Goal: Check status: Check status

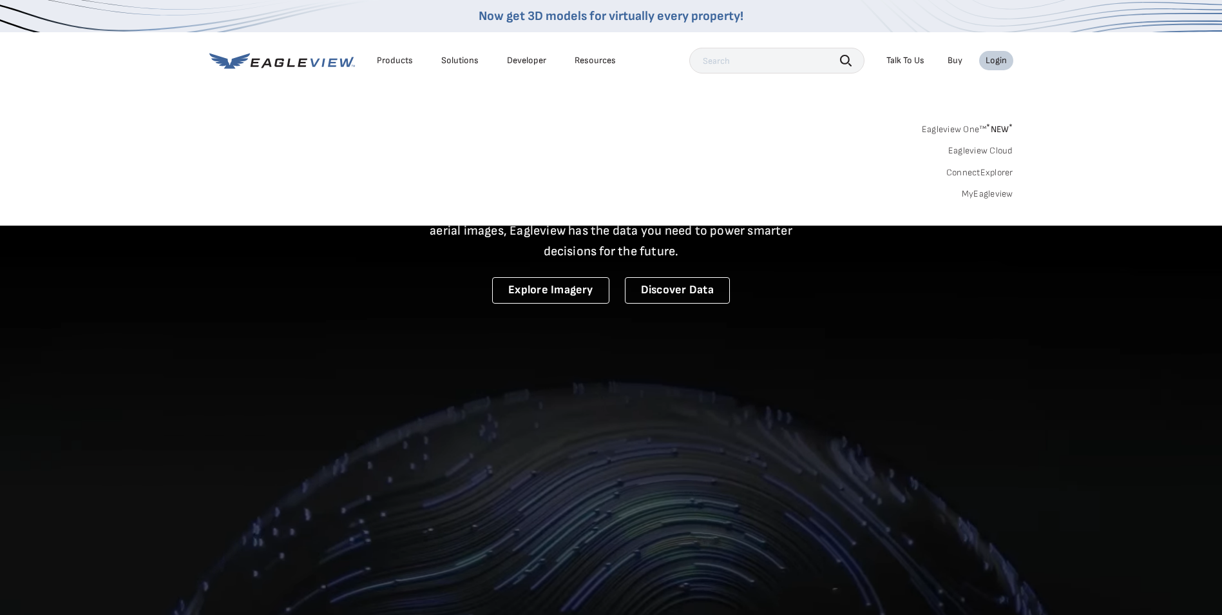
click at [997, 61] on div "Login" at bounding box center [996, 61] width 21 height 12
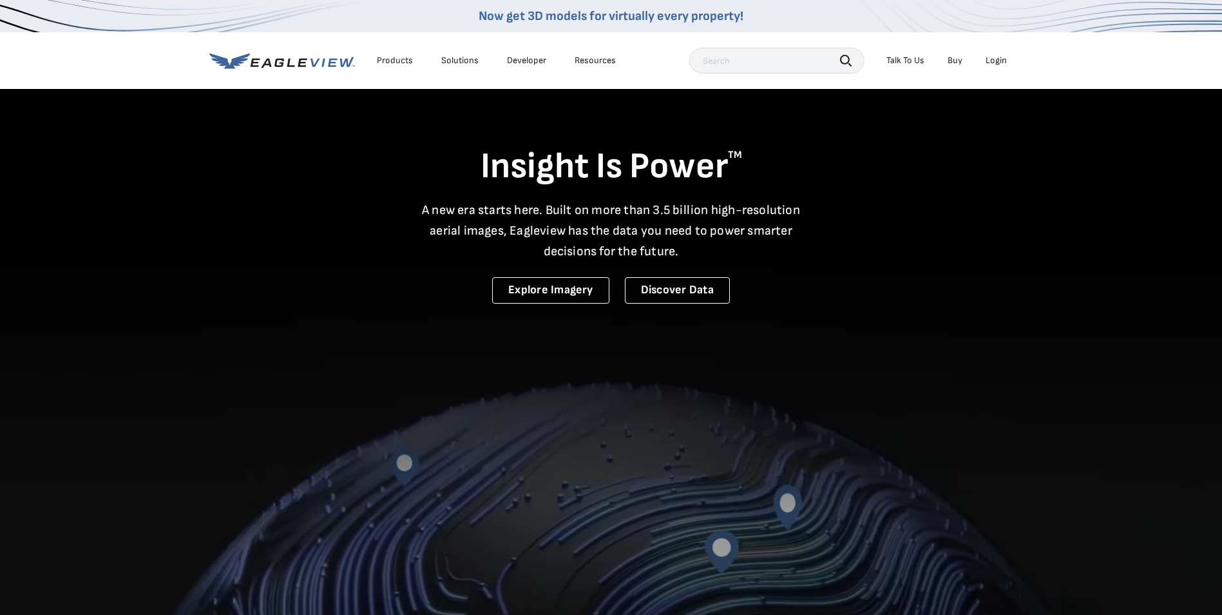
click at [301, 61] on icon at bounding box center [282, 61] width 146 height 16
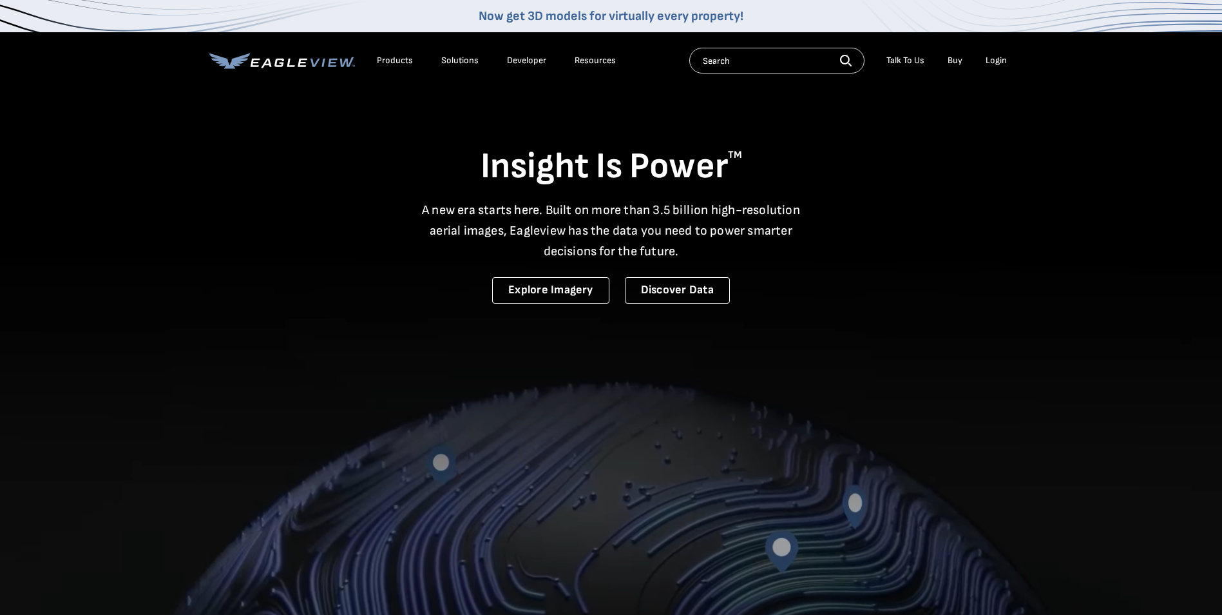
click at [1000, 61] on div "Login" at bounding box center [996, 61] width 21 height 12
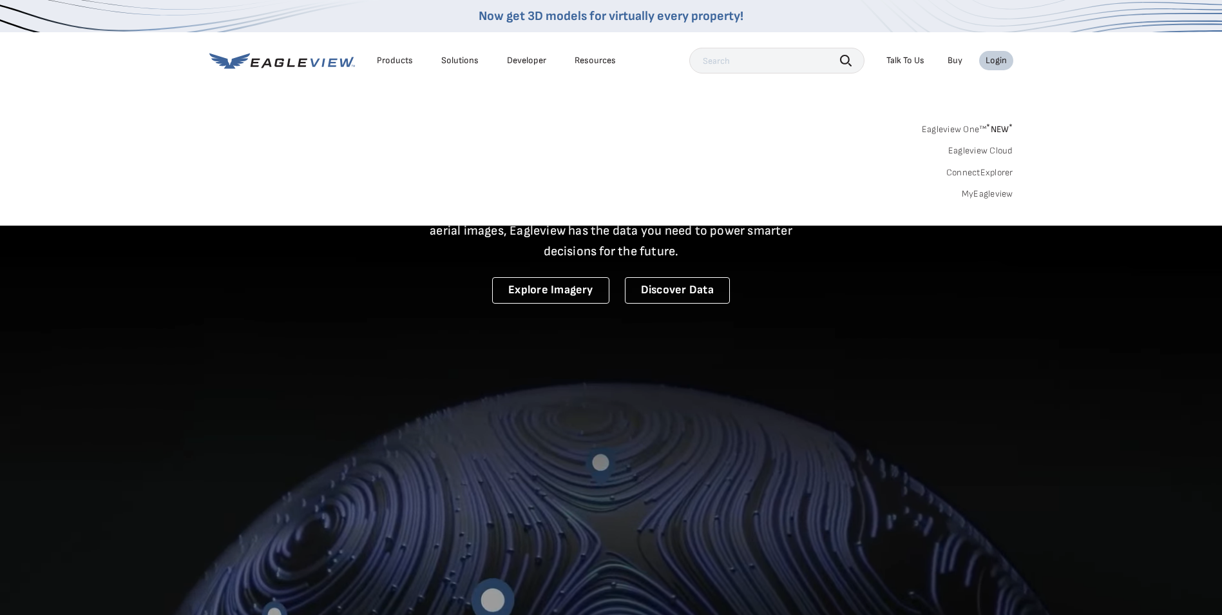
click at [986, 191] on link "MyEagleview" at bounding box center [988, 194] width 52 height 12
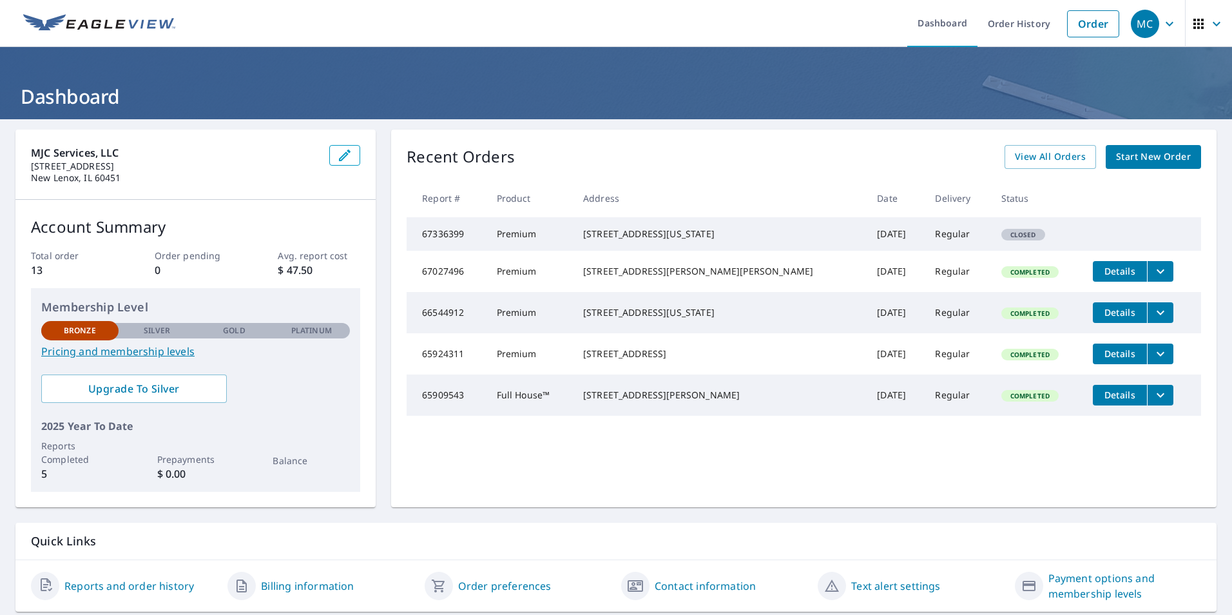
click at [1209, 24] on icon "button" at bounding box center [1216, 23] width 15 height 15
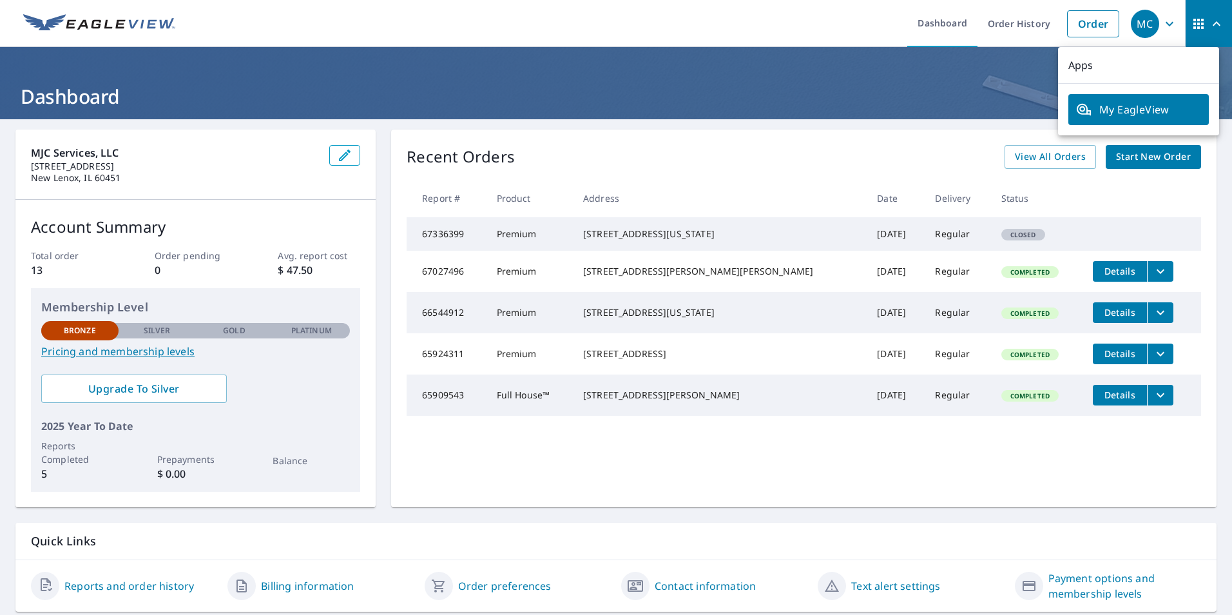
click at [1209, 24] on icon "button" at bounding box center [1216, 23] width 15 height 15
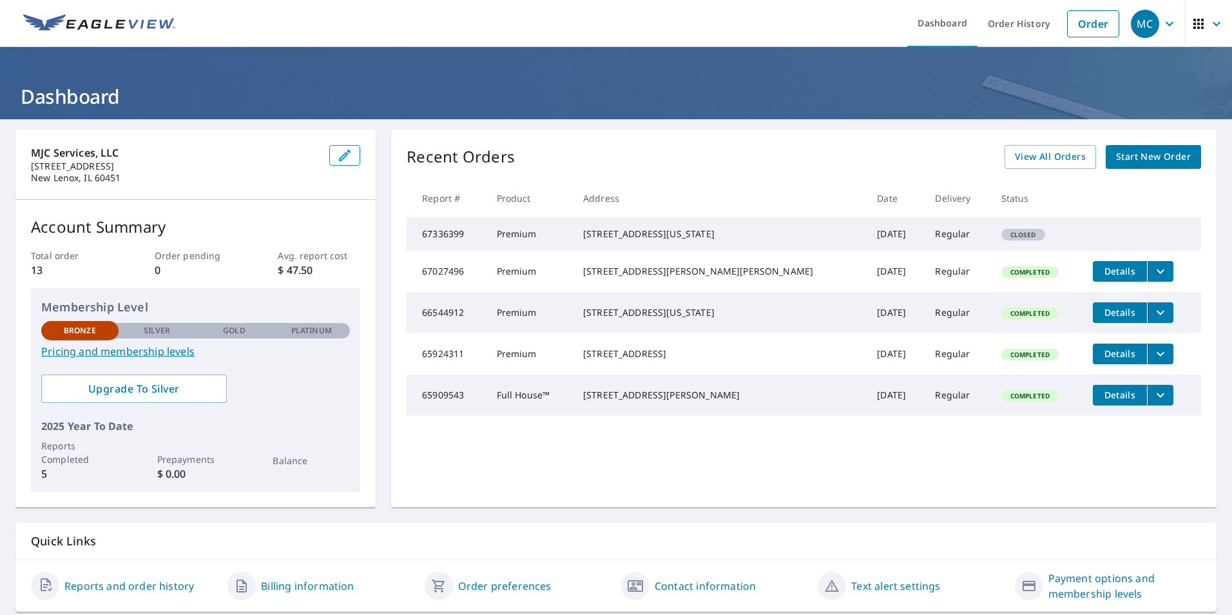
click at [1162, 23] on icon "button" at bounding box center [1169, 23] width 15 height 15
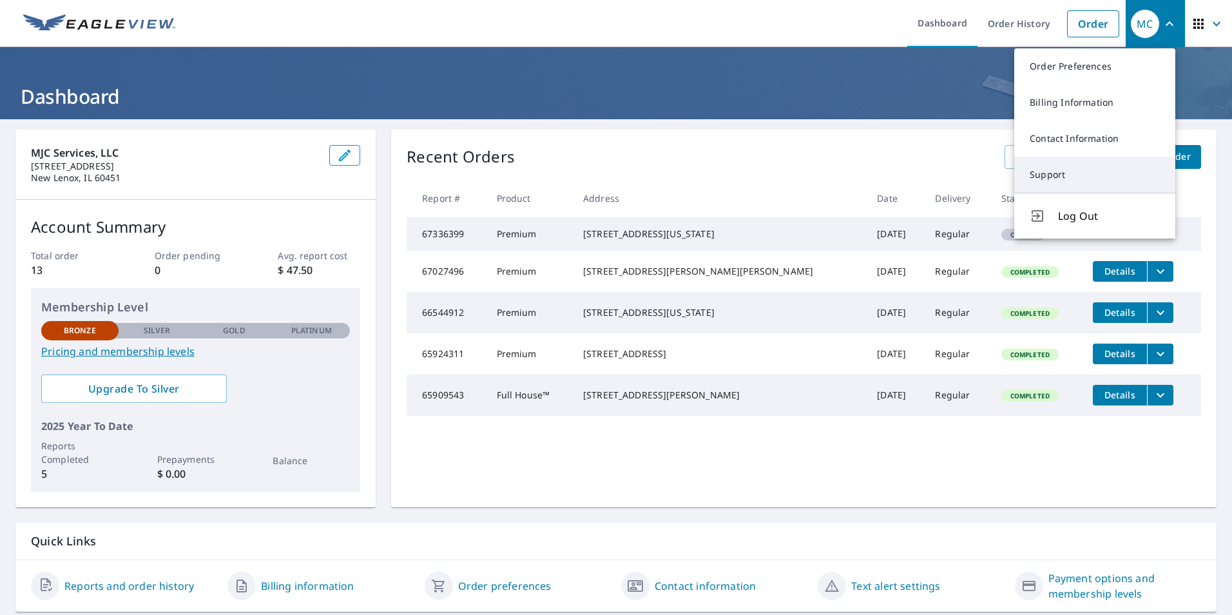
click at [1046, 175] on link "Support" at bounding box center [1094, 175] width 161 height 36
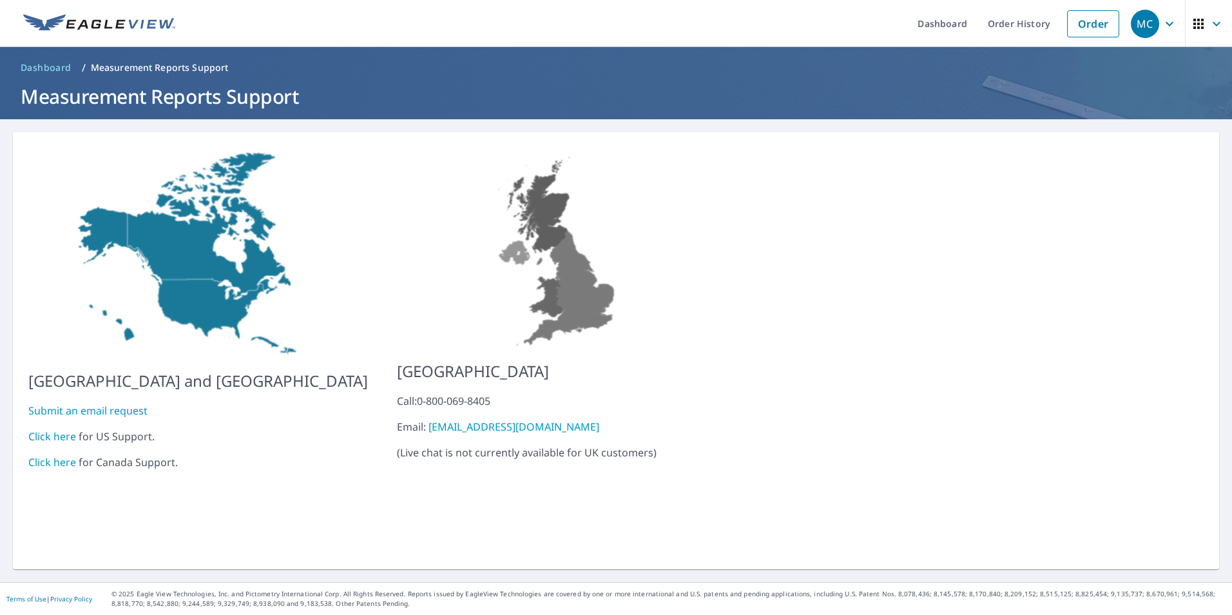
click at [49, 429] on link "Click here" at bounding box center [52, 436] width 48 height 14
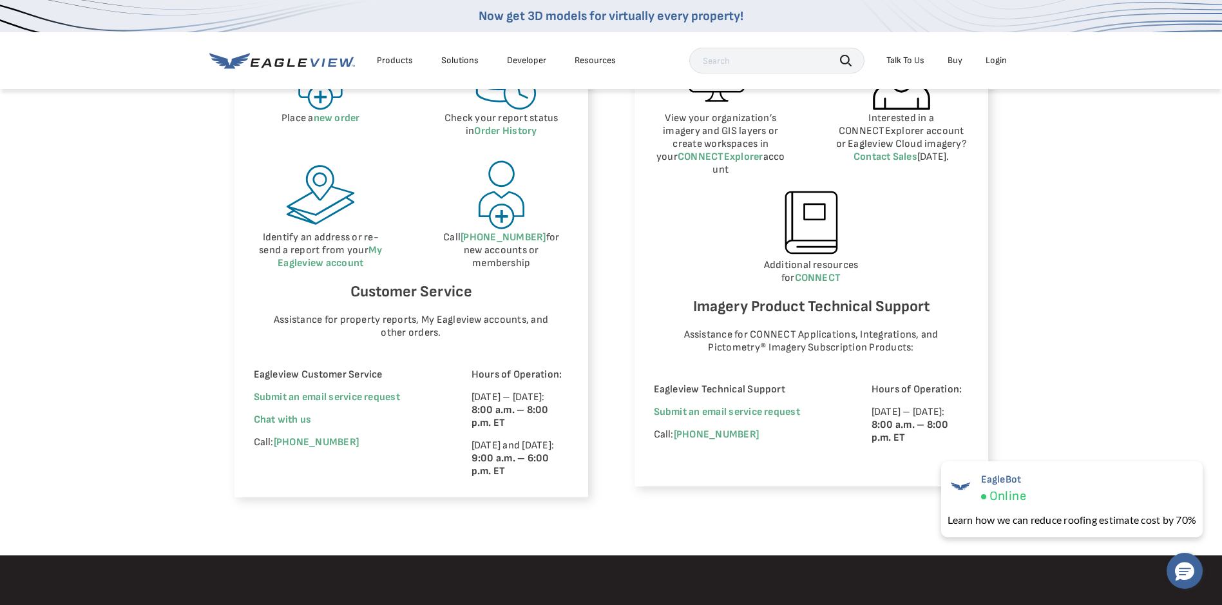
scroll to position [709, 0]
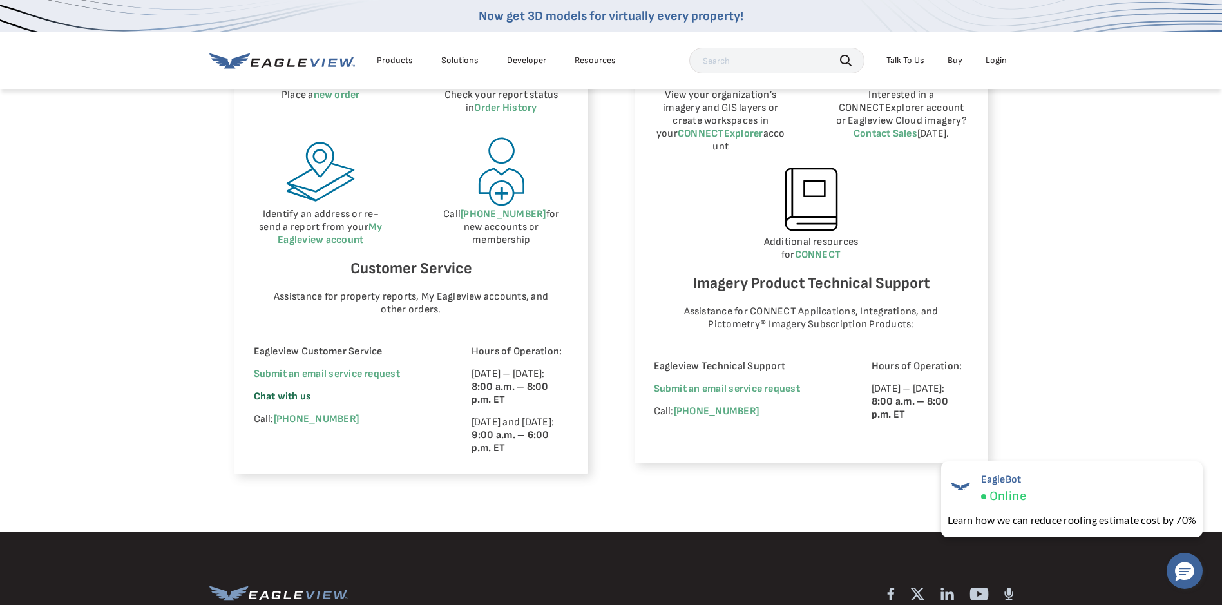
click at [280, 401] on span "Chat with us" at bounding box center [283, 396] width 58 height 12
click at [1198, 470] on span "×" at bounding box center [1199, 470] width 7 height 14
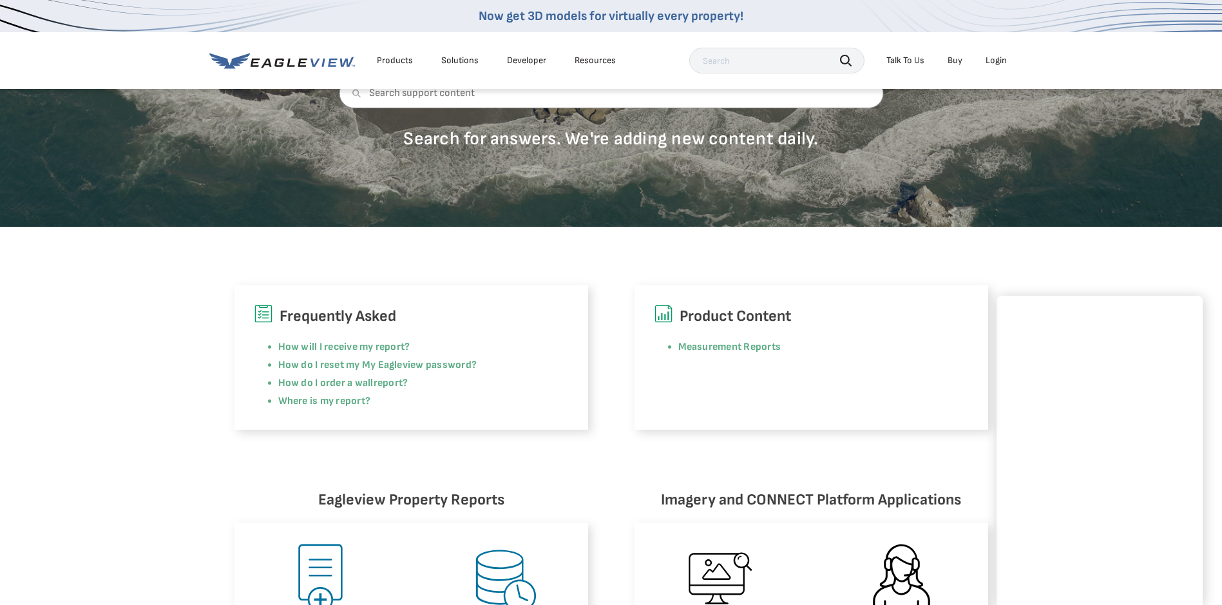
scroll to position [0, 0]
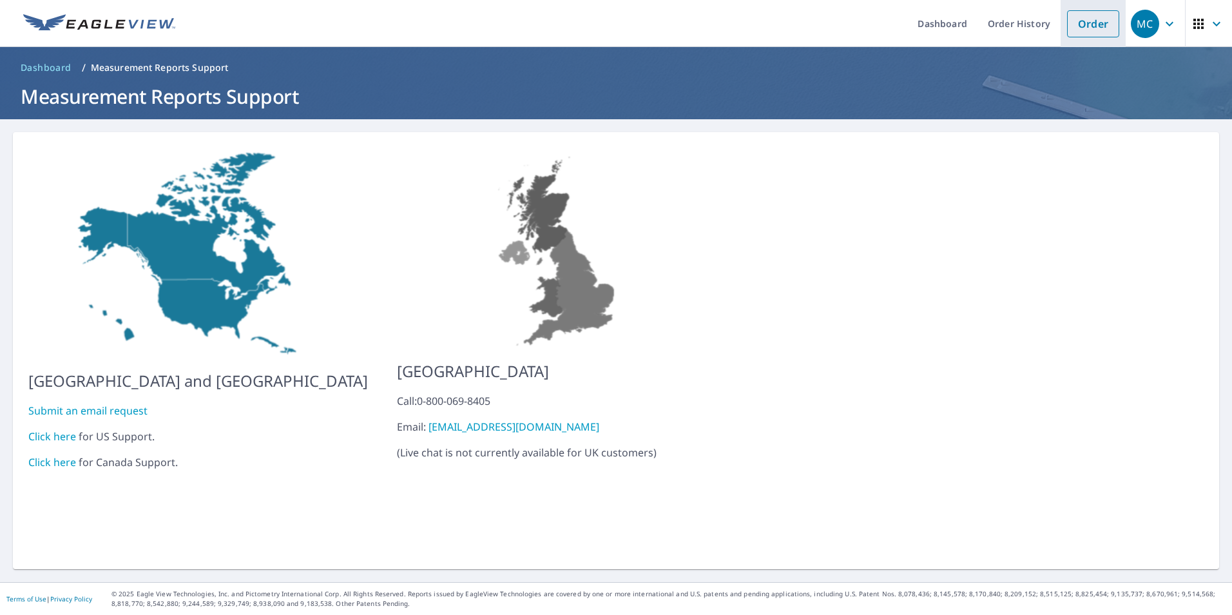
click at [1085, 25] on link "Order" at bounding box center [1093, 23] width 52 height 27
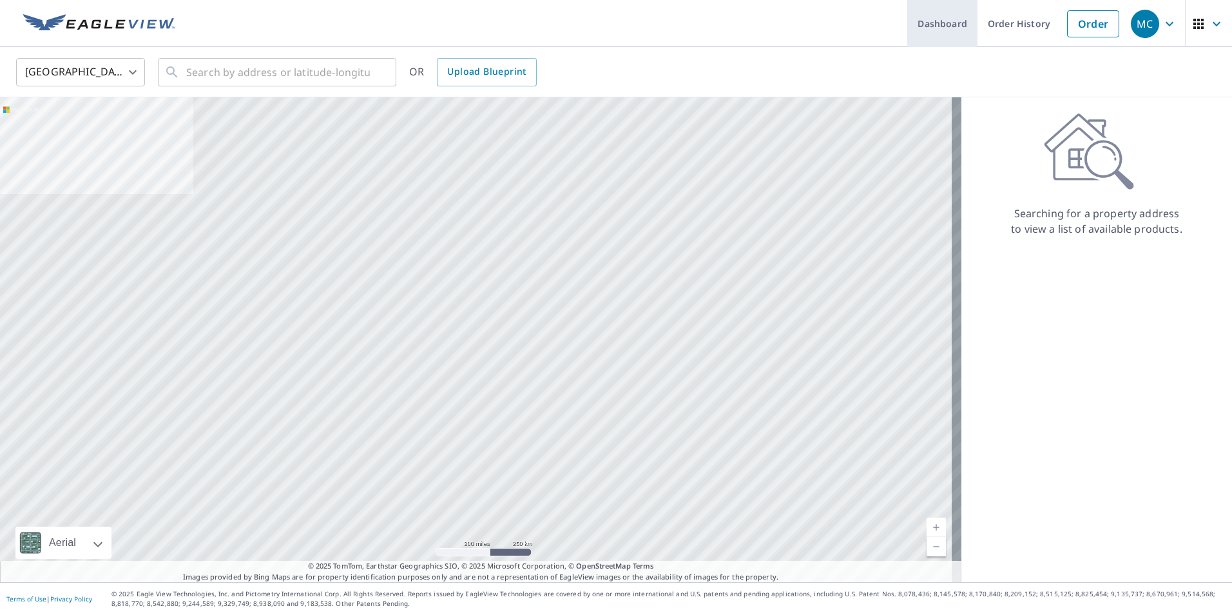
click at [939, 24] on link "Dashboard" at bounding box center [942, 23] width 70 height 47
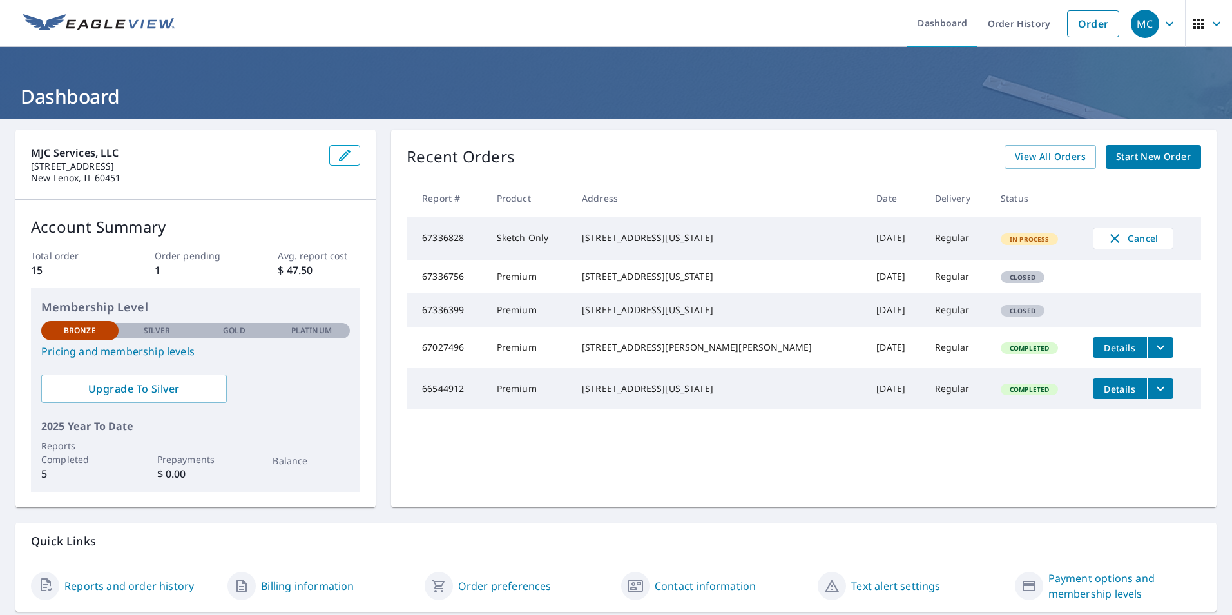
scroll to position [40, 0]
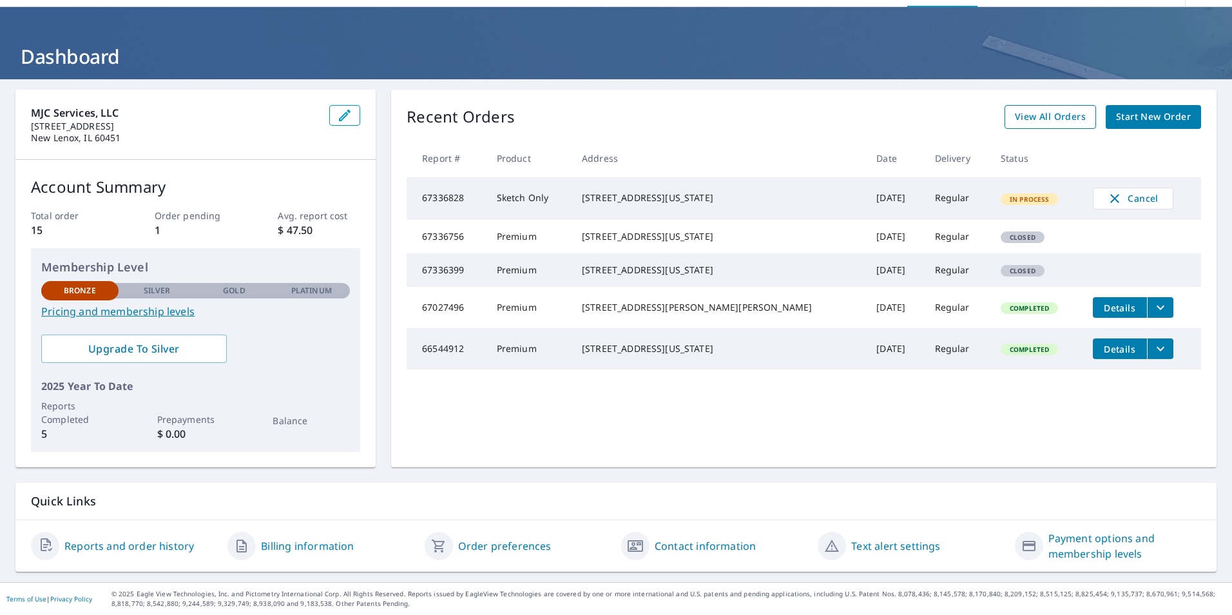
click at [1042, 108] on link "View All Orders" at bounding box center [1050, 117] width 91 height 24
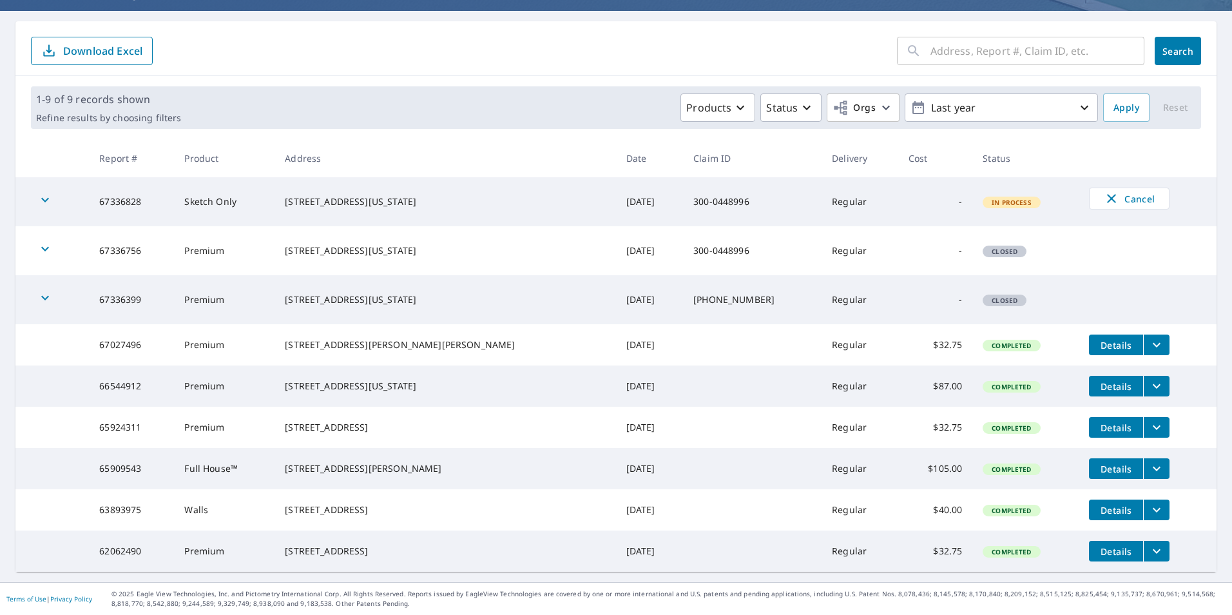
scroll to position [139, 0]
click at [1149, 337] on icon "filesDropdownBtn-67027496" at bounding box center [1156, 344] width 15 height 15
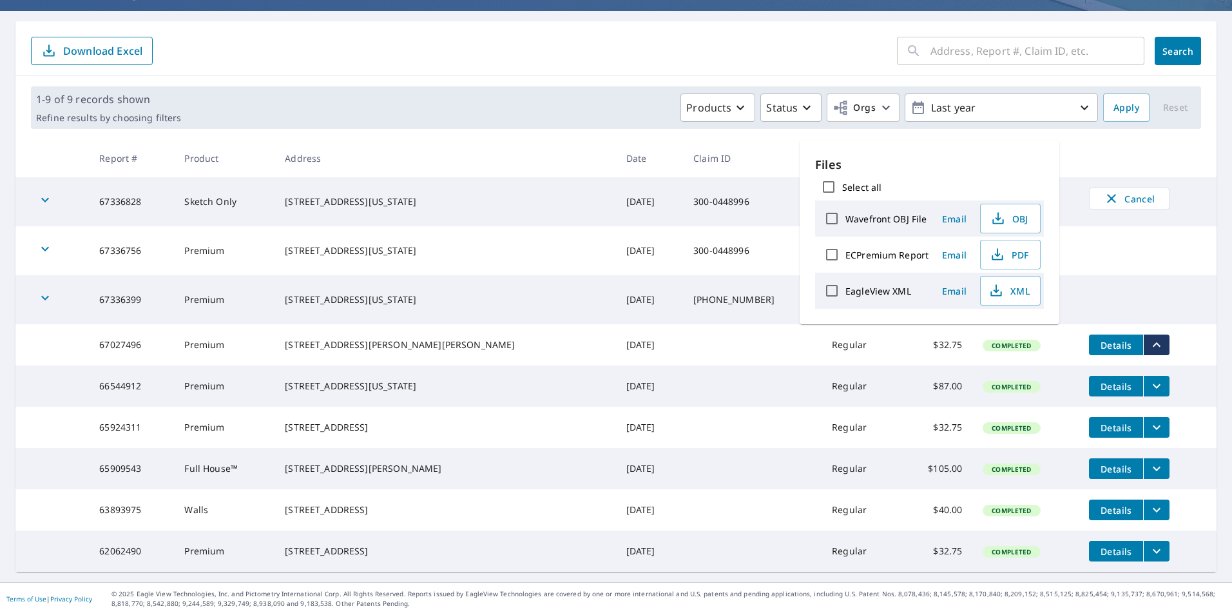
click at [1173, 139] on th at bounding box center [1148, 158] width 138 height 38
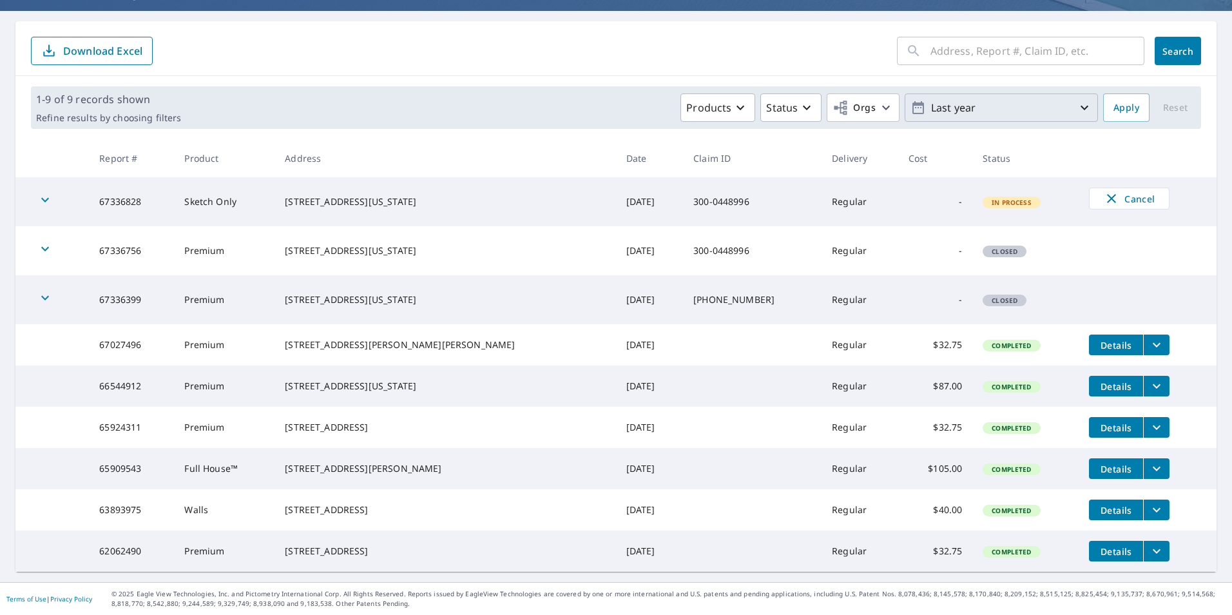
click at [946, 97] on p "Last year" at bounding box center [1001, 108] width 151 height 23
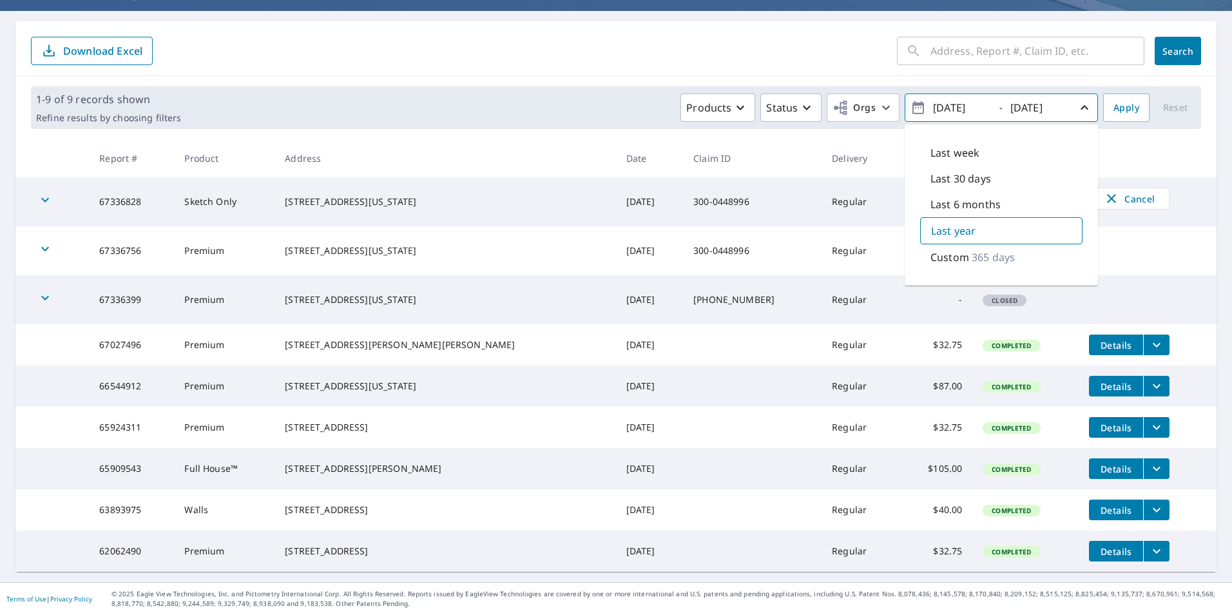
click at [932, 249] on p "Custom" at bounding box center [949, 256] width 39 height 15
click at [934, 249] on p "Custom" at bounding box center [950, 256] width 39 height 15
click at [943, 222] on p "Last year" at bounding box center [952, 229] width 44 height 15
click at [1128, 100] on span "Apply" at bounding box center [1126, 108] width 26 height 16
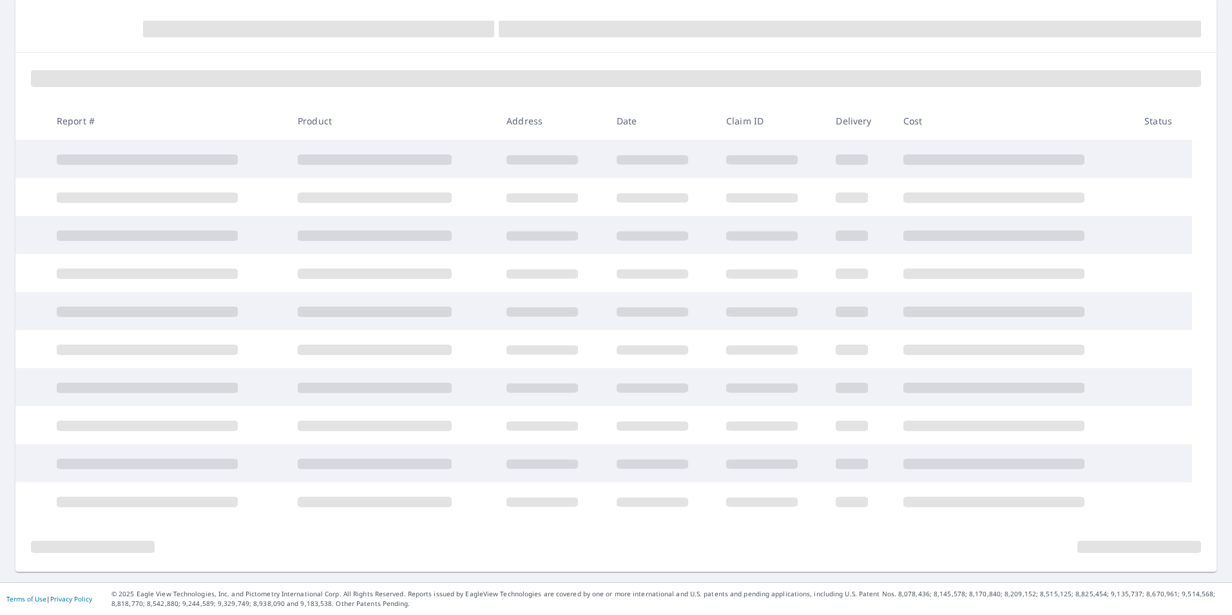
scroll to position [131, 0]
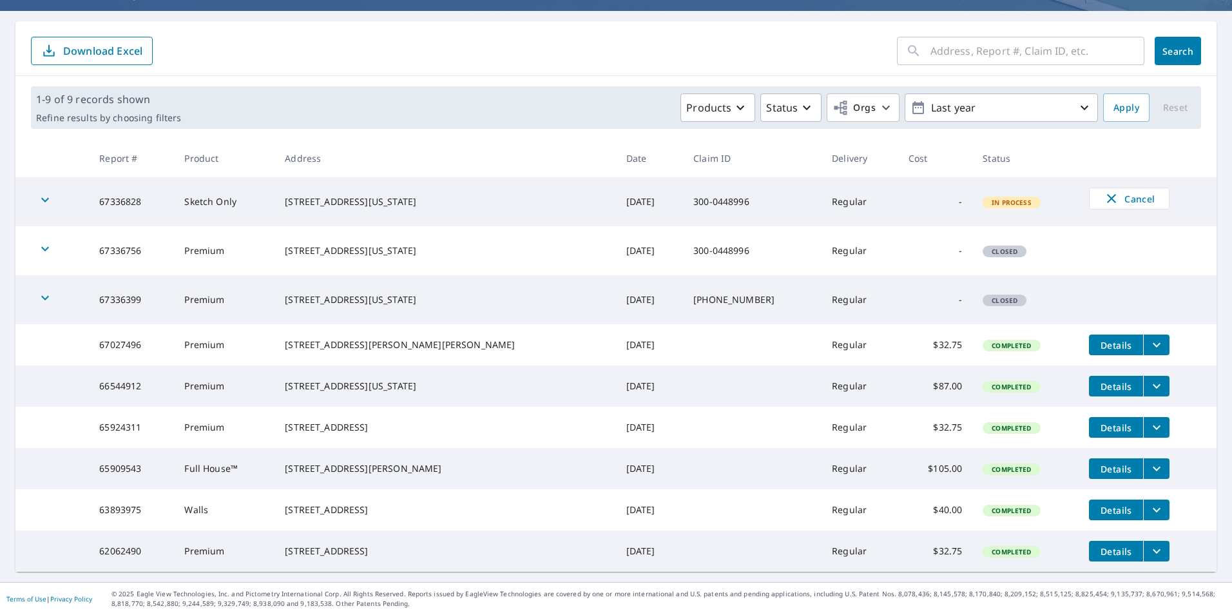
scroll to position [139, 0]
click at [1041, 97] on p "Last year" at bounding box center [1001, 108] width 151 height 23
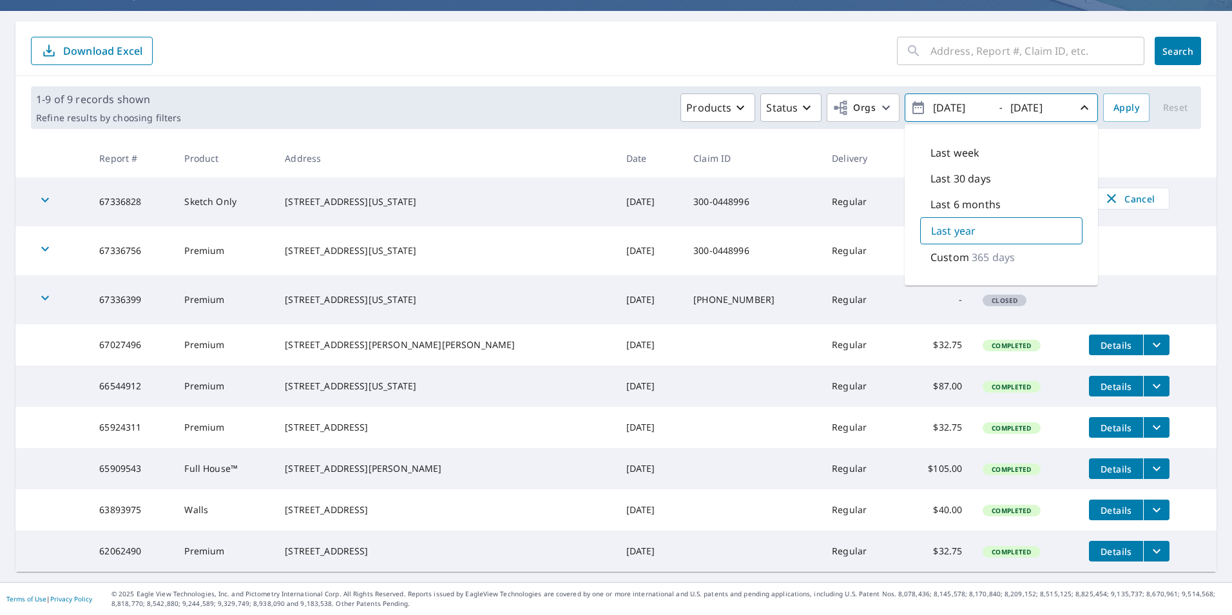
click at [947, 97] on input "[DATE]" at bounding box center [960, 107] width 63 height 21
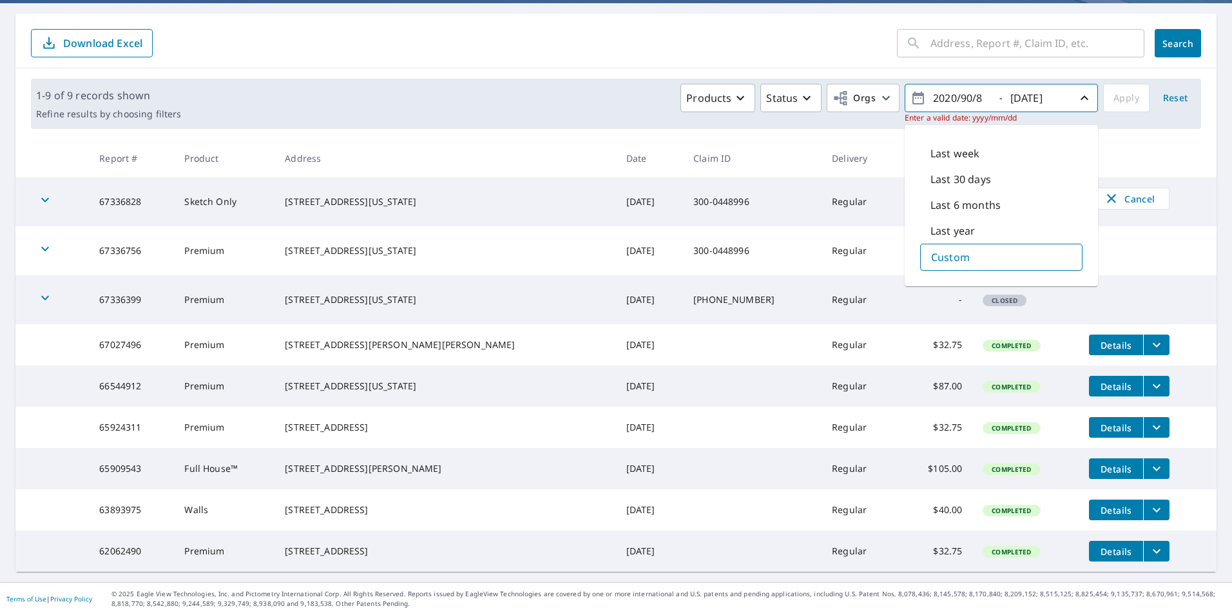
click at [945, 88] on input "2020/90/8" at bounding box center [960, 98] width 63 height 21
click at [974, 88] on input "2023/90/8" at bounding box center [960, 98] width 63 height 21
type input "2023/90/08"
click at [1148, 139] on th at bounding box center [1148, 158] width 138 height 38
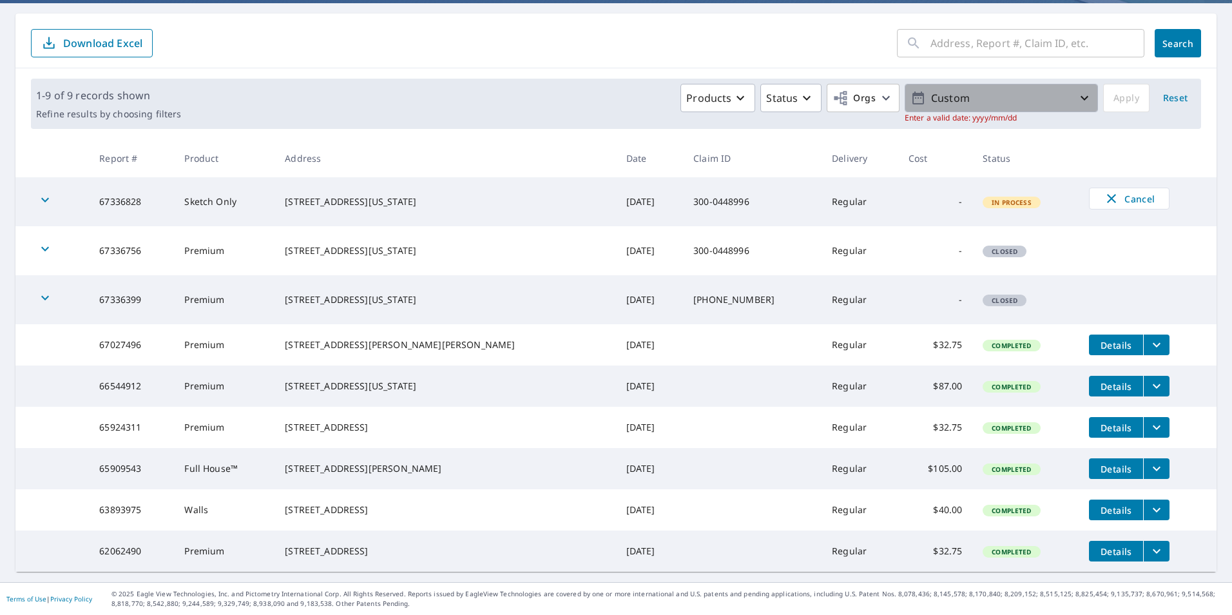
click at [1003, 87] on p "Custom" at bounding box center [1001, 98] width 151 height 23
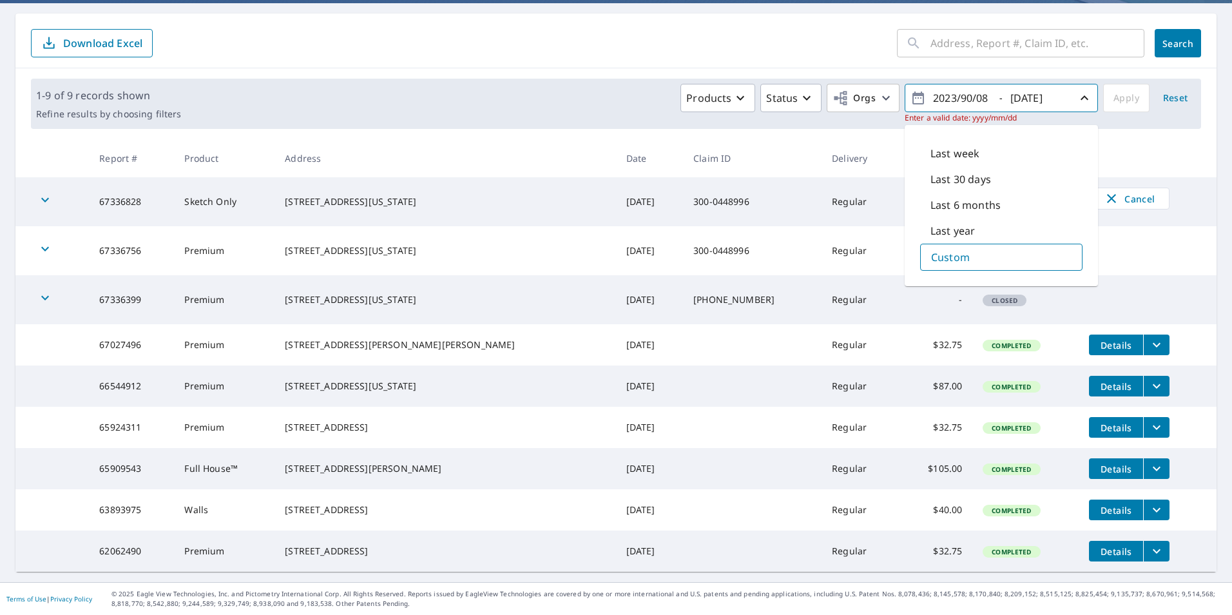
click at [958, 249] on p "Custom" at bounding box center [950, 256] width 39 height 15
click at [948, 88] on input "2023/90/08" at bounding box center [960, 98] width 63 height 21
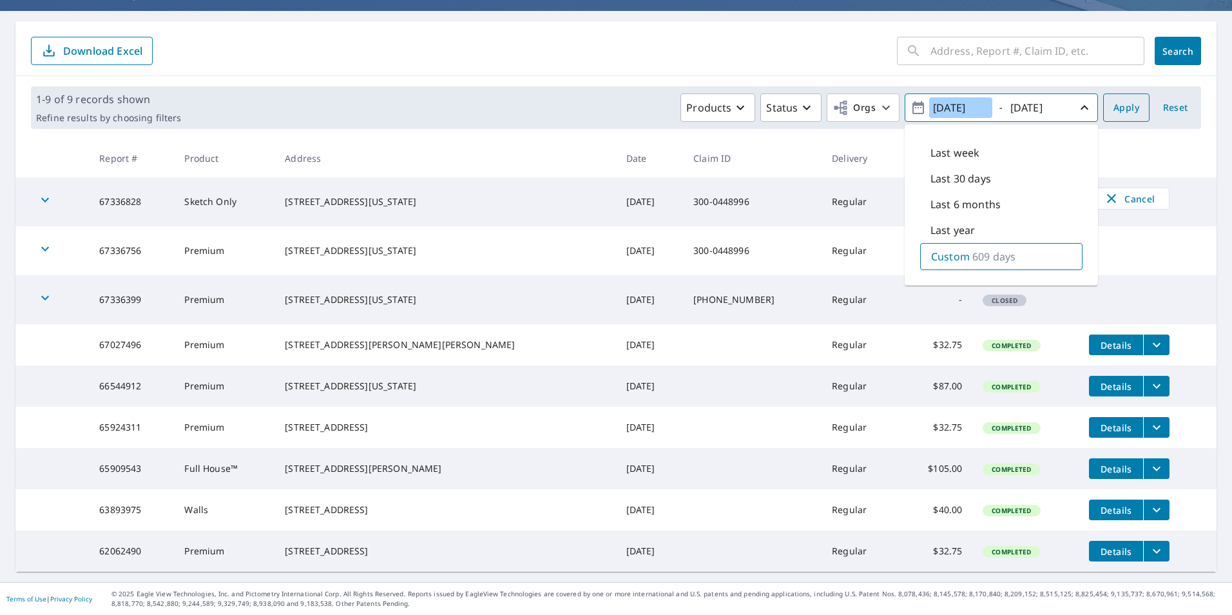
type input "[DATE]"
click at [1124, 100] on span "Apply" at bounding box center [1126, 108] width 26 height 16
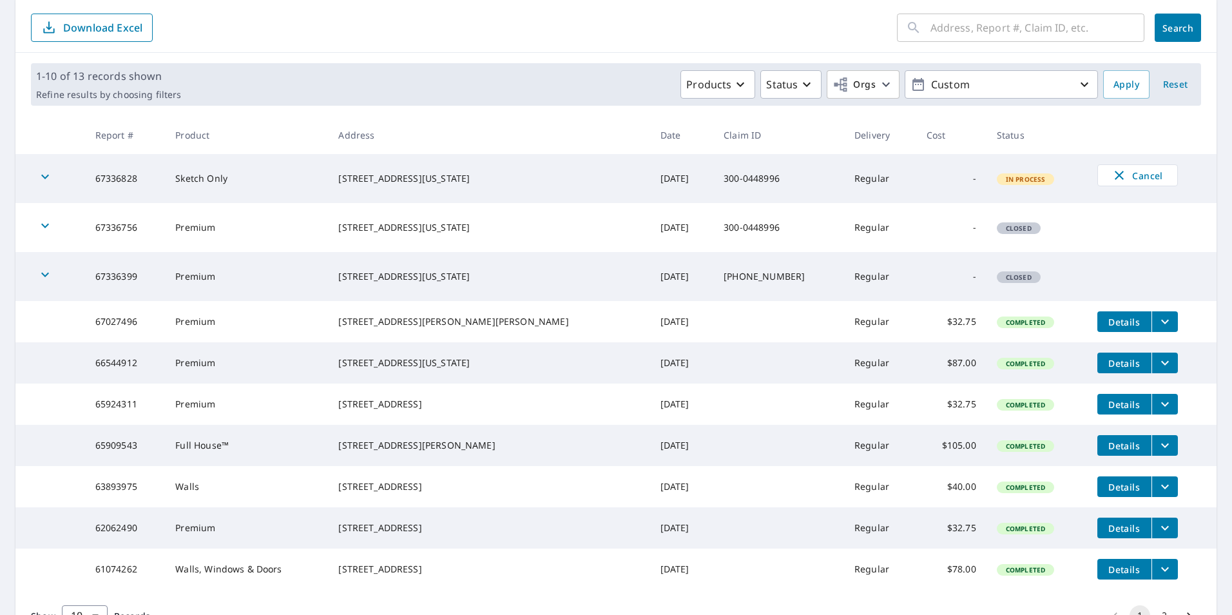
scroll to position [237, 0]
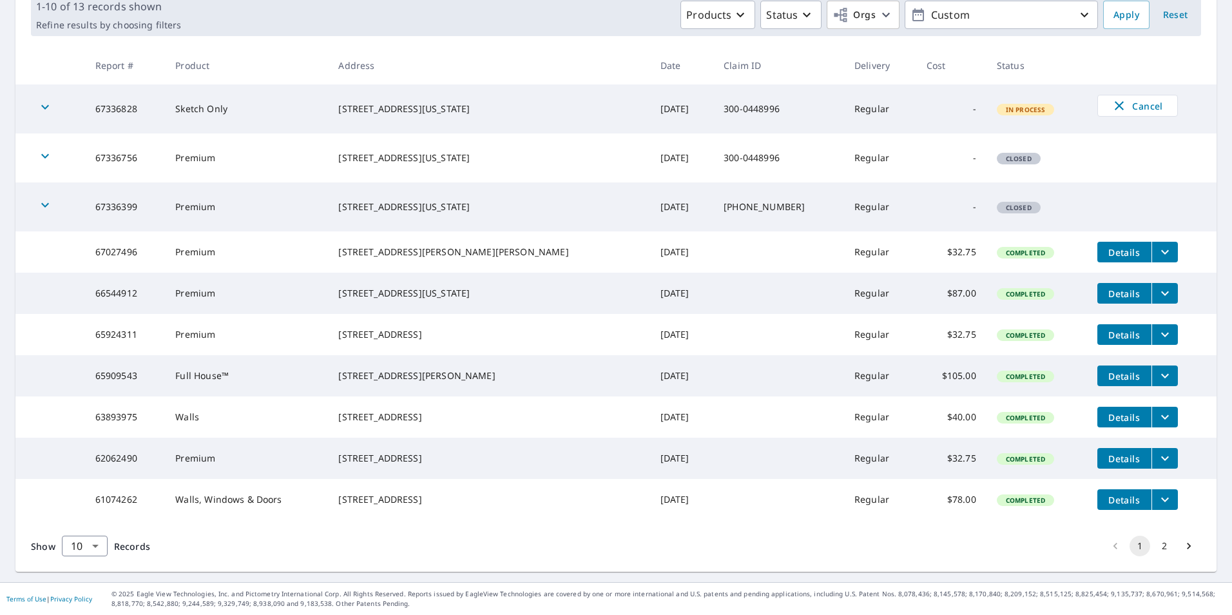
click at [1155, 544] on button "2" at bounding box center [1164, 545] width 21 height 21
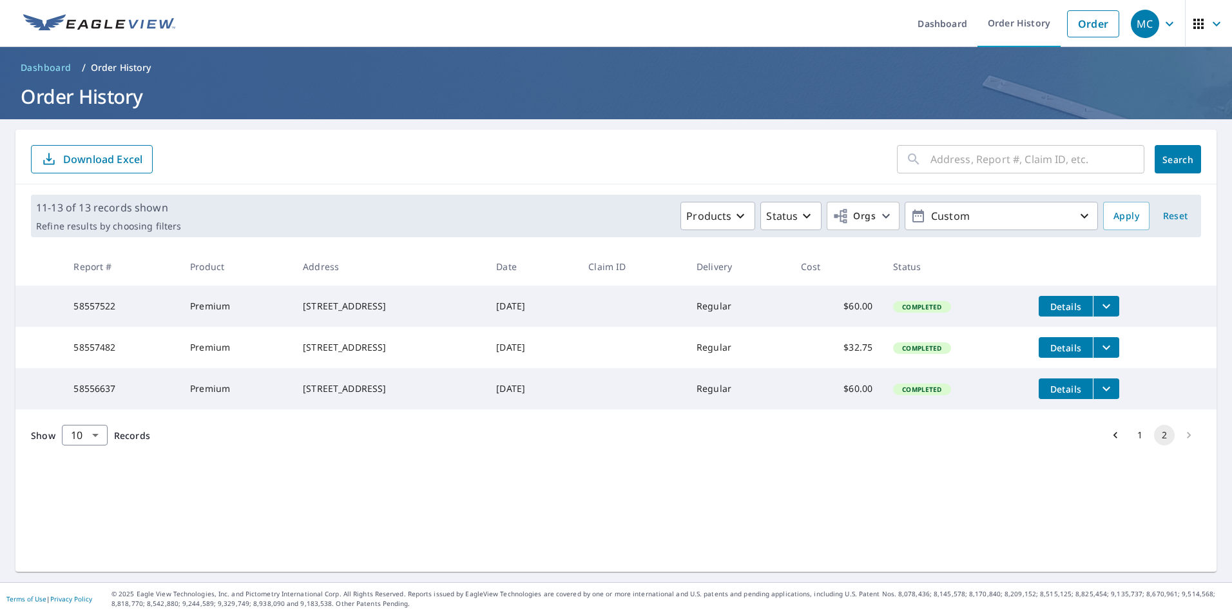
click at [115, 26] on img at bounding box center [99, 23] width 152 height 19
